Goal: Task Accomplishment & Management: Manage account settings

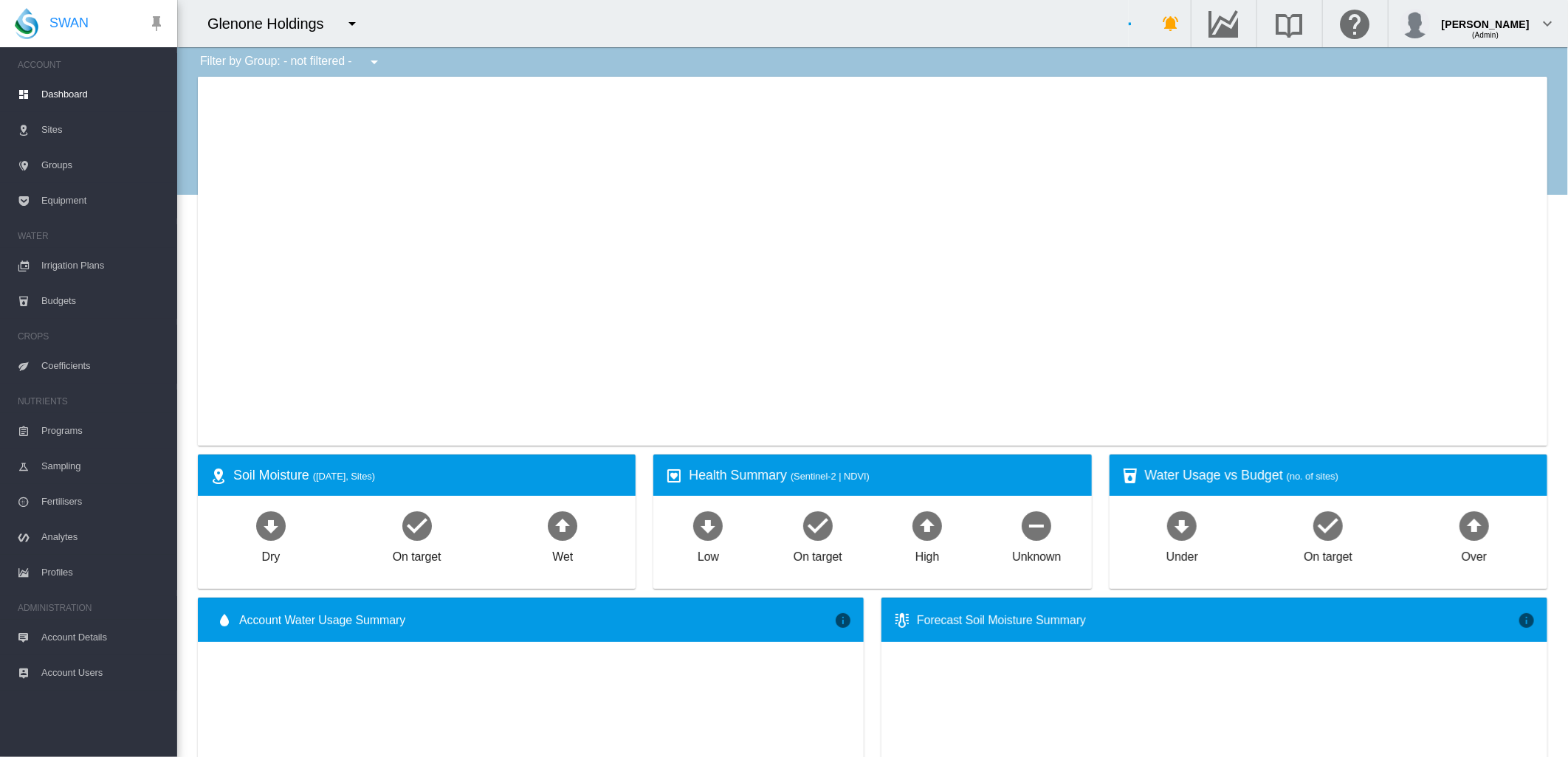
type input "**********"
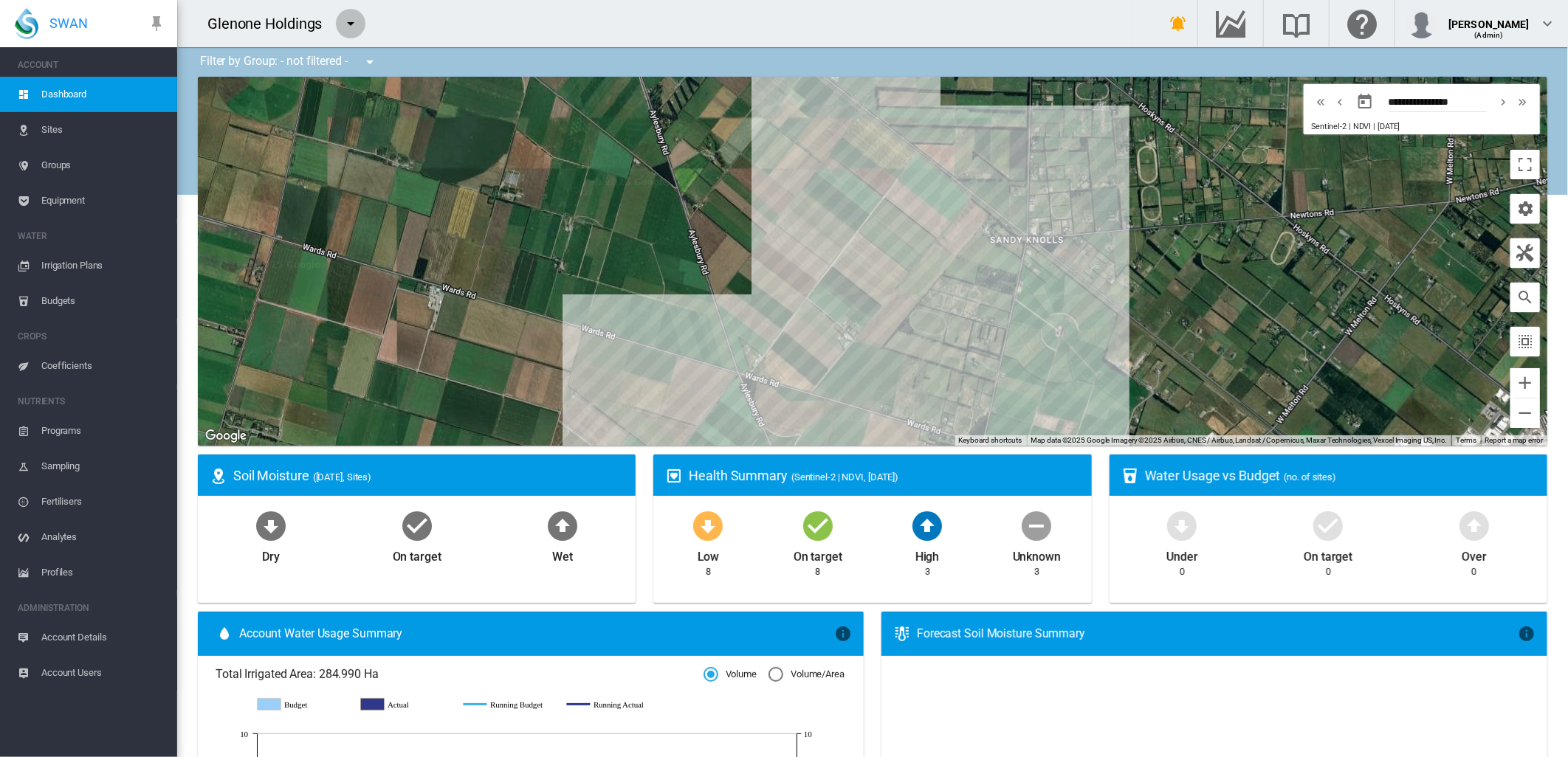
click at [350, 24] on md-icon "icon-menu-down" at bounding box center [350, 23] width 17 height 17
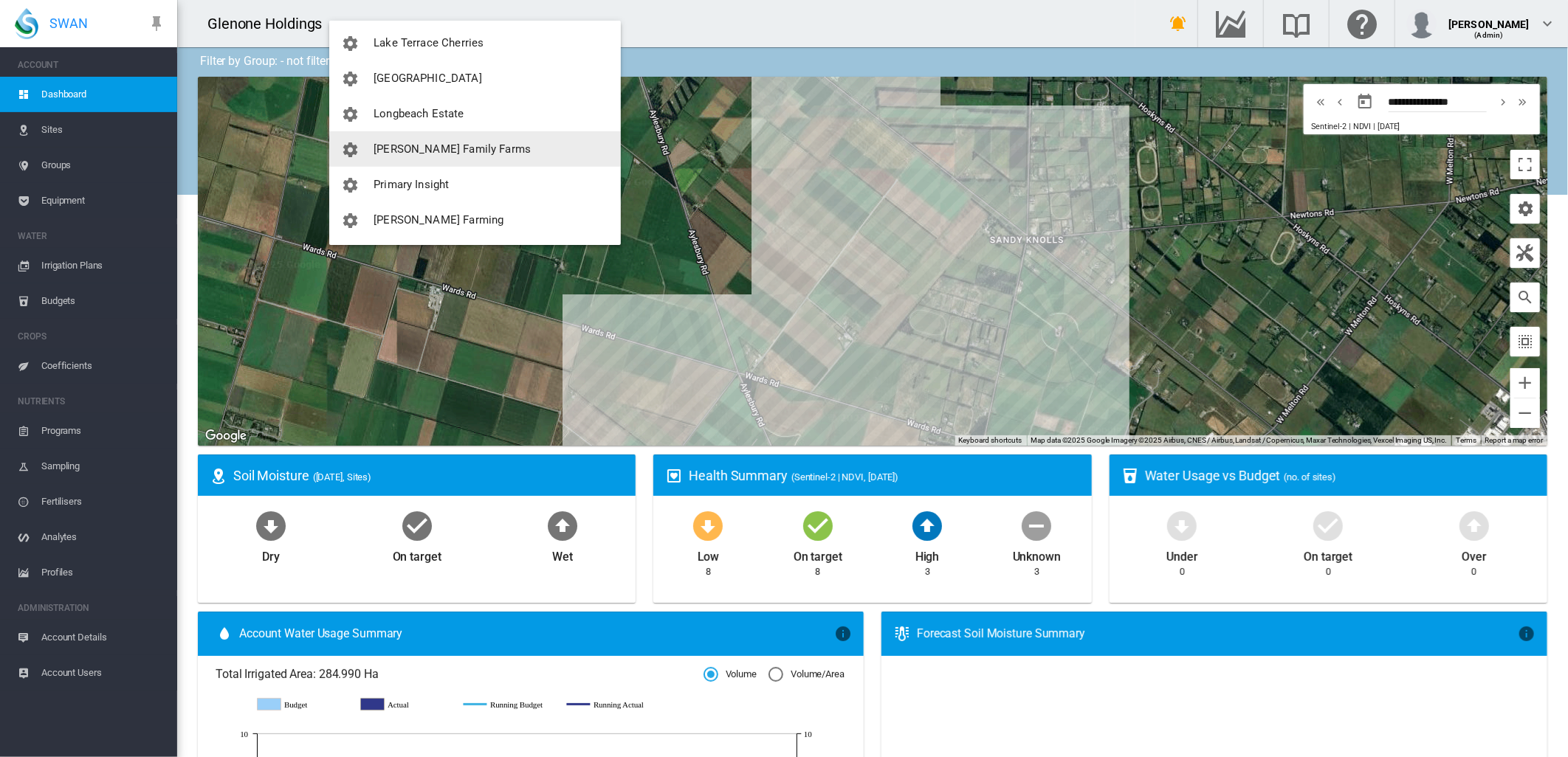
scroll to position [392, 0]
click at [441, 141] on span "[PERSON_NAME] Family Farms" at bounding box center [451, 147] width 157 height 13
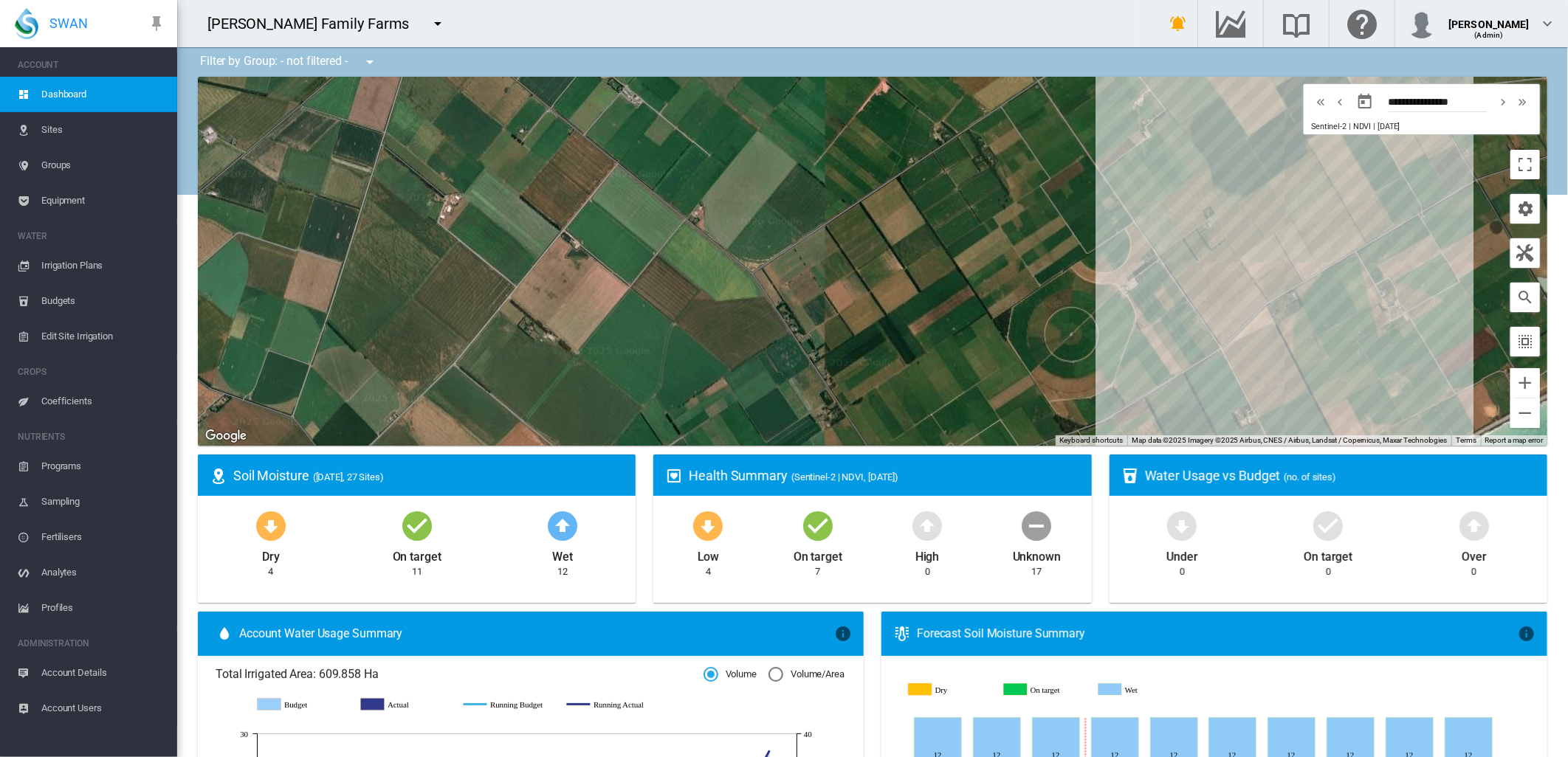
click at [69, 197] on span "Equipment" at bounding box center [103, 200] width 124 height 36
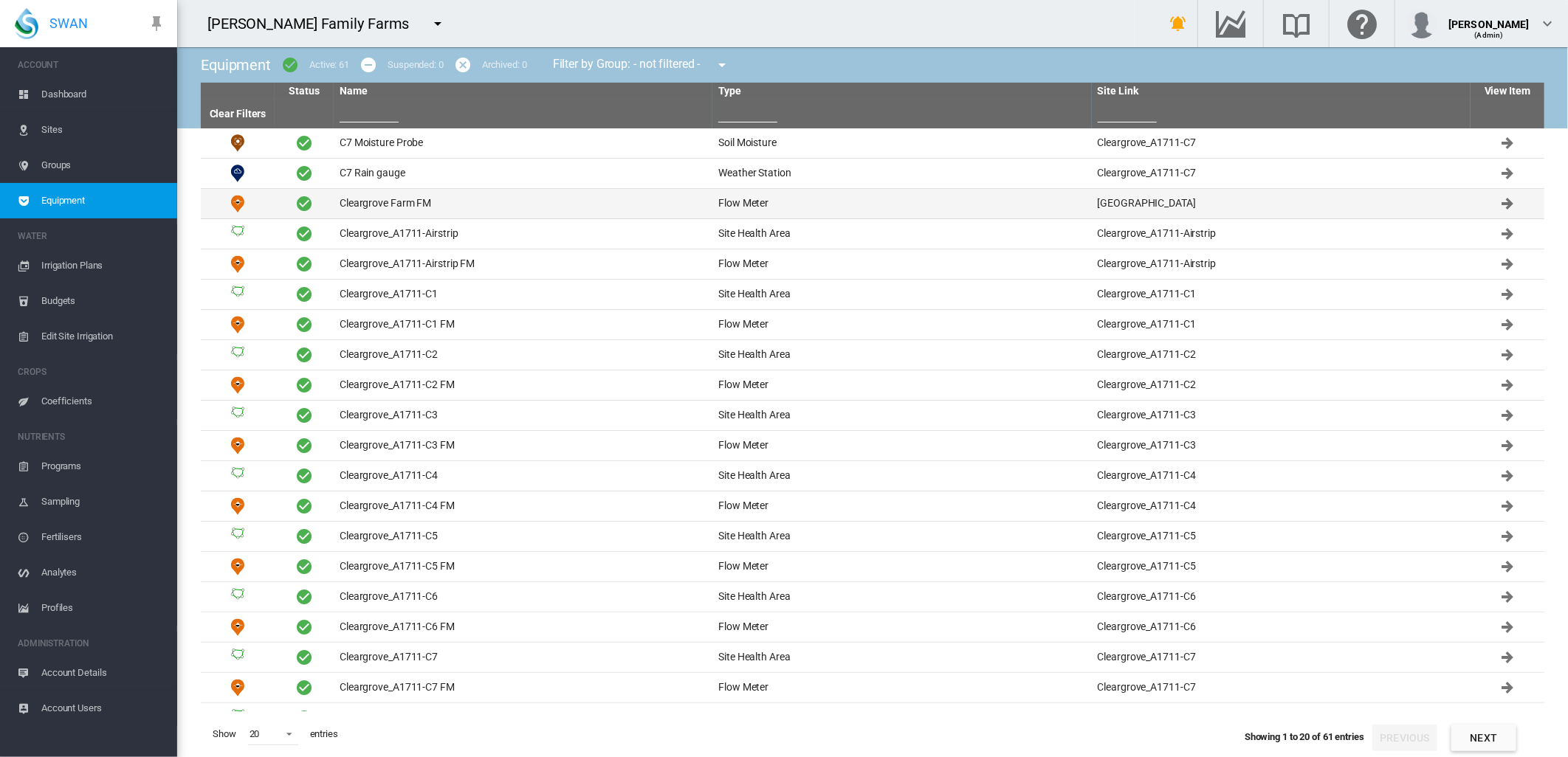
click at [399, 207] on td "Cleargrove Farm FM" at bounding box center [523, 204] width 379 height 29
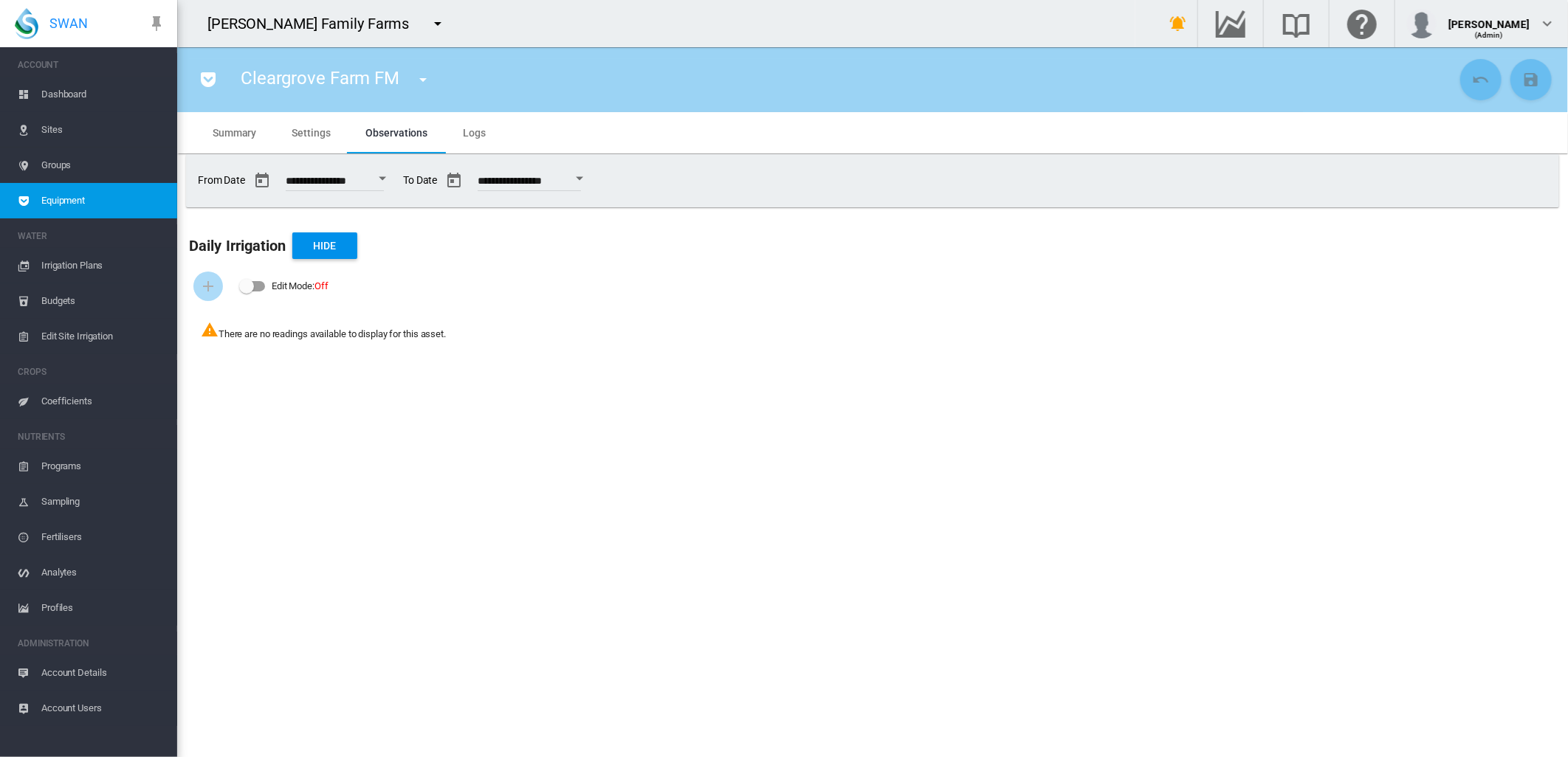
click at [255, 292] on div "Edit Mode:\a \a Off" at bounding box center [252, 286] width 27 height 17
click at [318, 129] on span "Settings" at bounding box center [311, 132] width 39 height 12
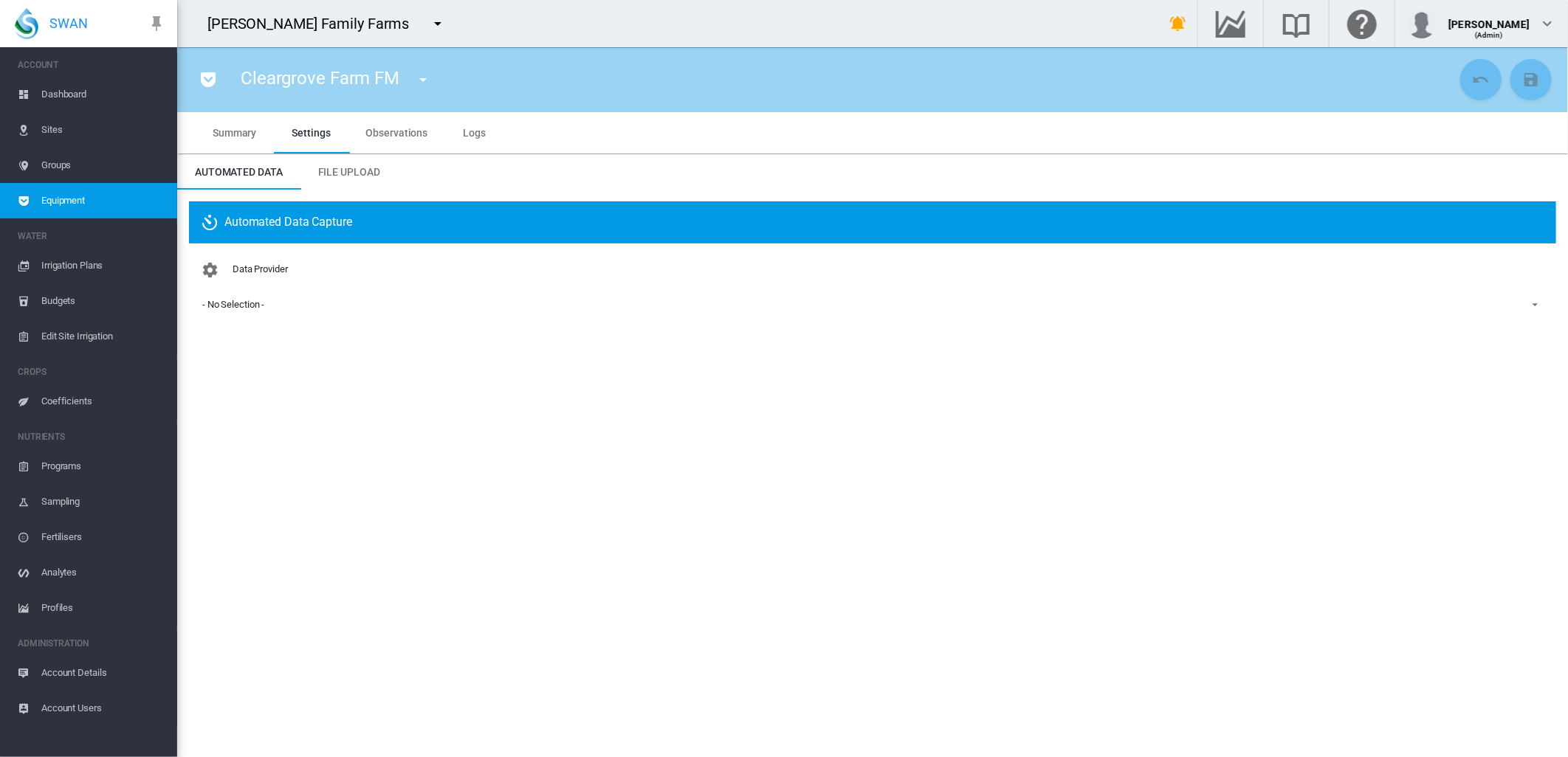
click at [253, 303] on div "- No Selection -" at bounding box center [233, 304] width 62 height 11
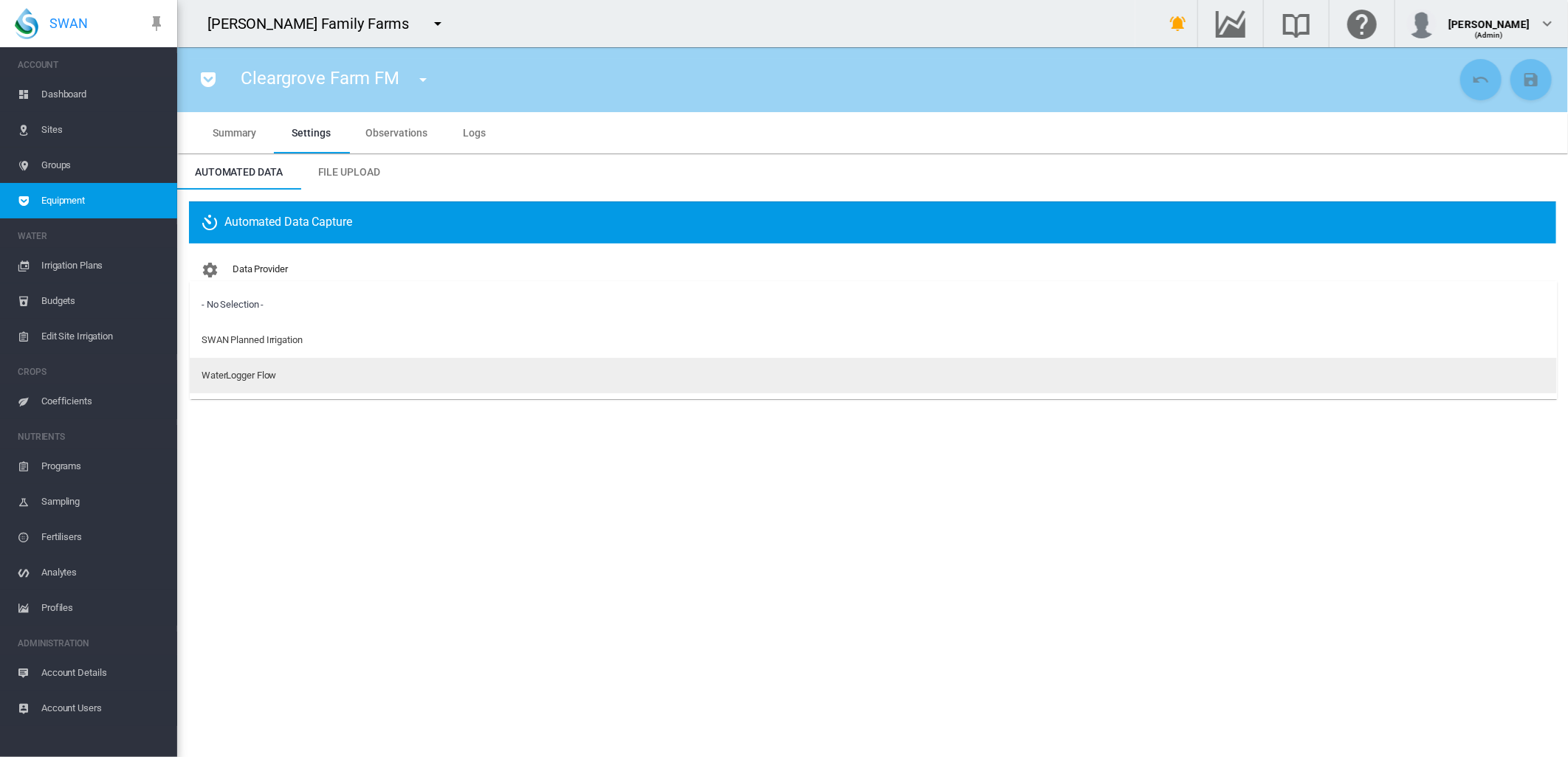
click at [264, 374] on div "WaterLogger Flow" at bounding box center [238, 376] width 74 height 13
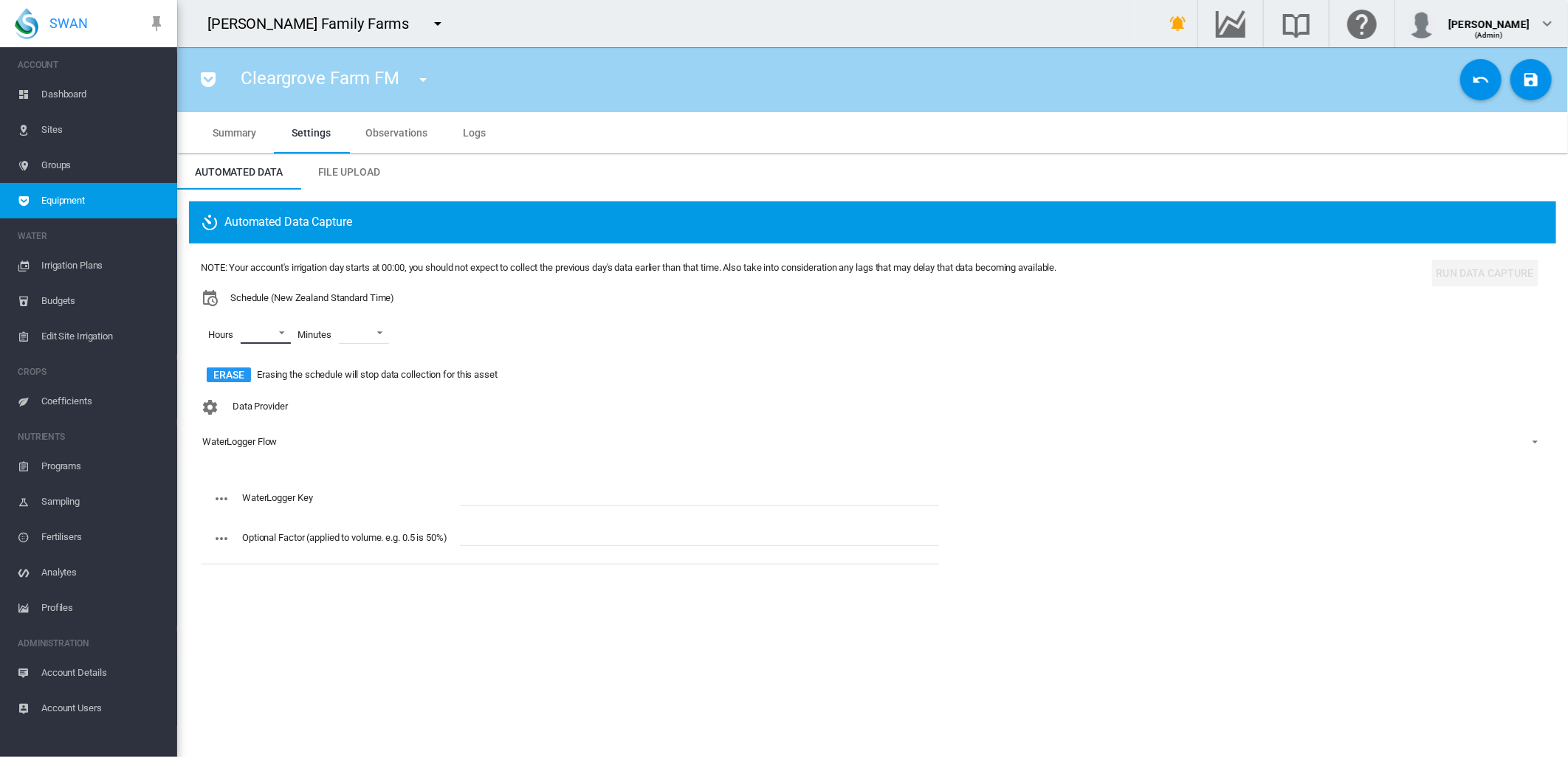
click at [282, 335] on md-select "00 01 02 03 04 05 06 07 08 09 10 11 12 13 14 15 16 17 18 19 20 21 22 23" at bounding box center [266, 333] width 51 height 22
click at [646, 421] on md-backdrop at bounding box center [784, 378] width 1568 height 757
